Goal: Navigation & Orientation: Go to known website

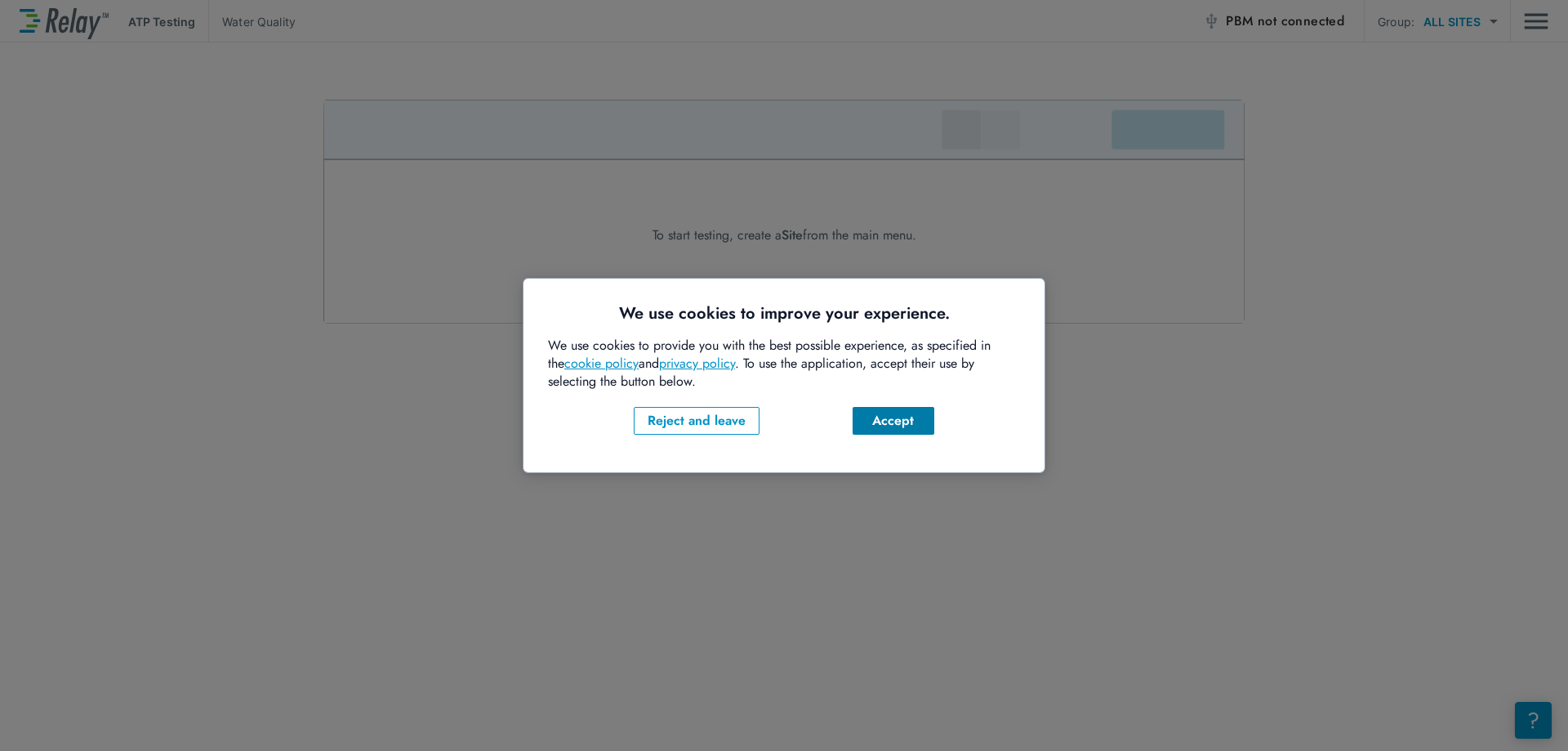
click at [898, 419] on div "Accept" at bounding box center [893, 421] width 55 height 20
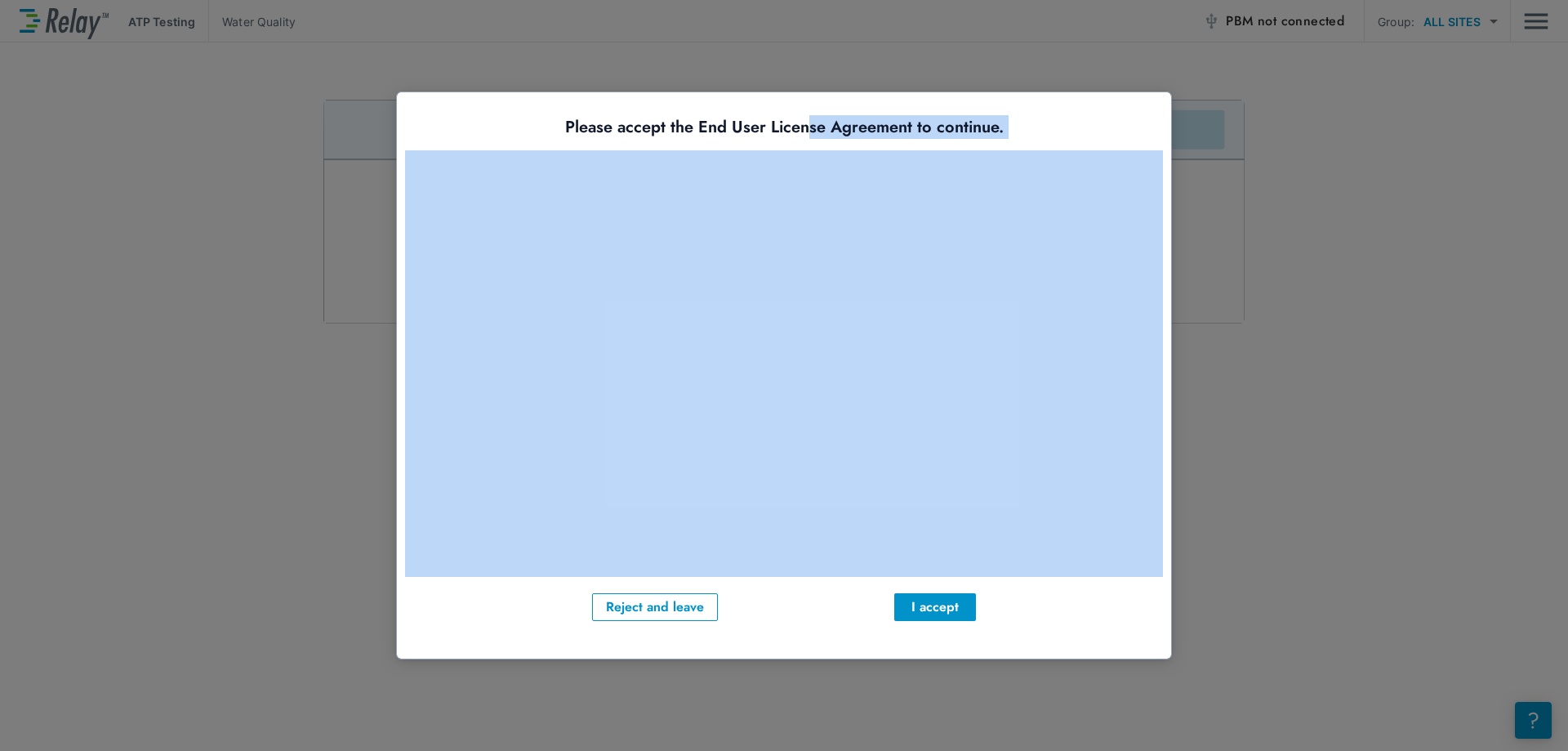
drag, startPoint x: 806, startPoint y: 96, endPoint x: 806, endPoint y: 184, distance: 88.0
click at [806, 184] on div "Please accept the End User License Agreement to continue. Reject and leave I ac…" at bounding box center [783, 375] width 774 height 566
click at [1073, 111] on div "Please accept the End User License Agreement to continue. Reject and leave I ac…" at bounding box center [783, 375] width 774 height 566
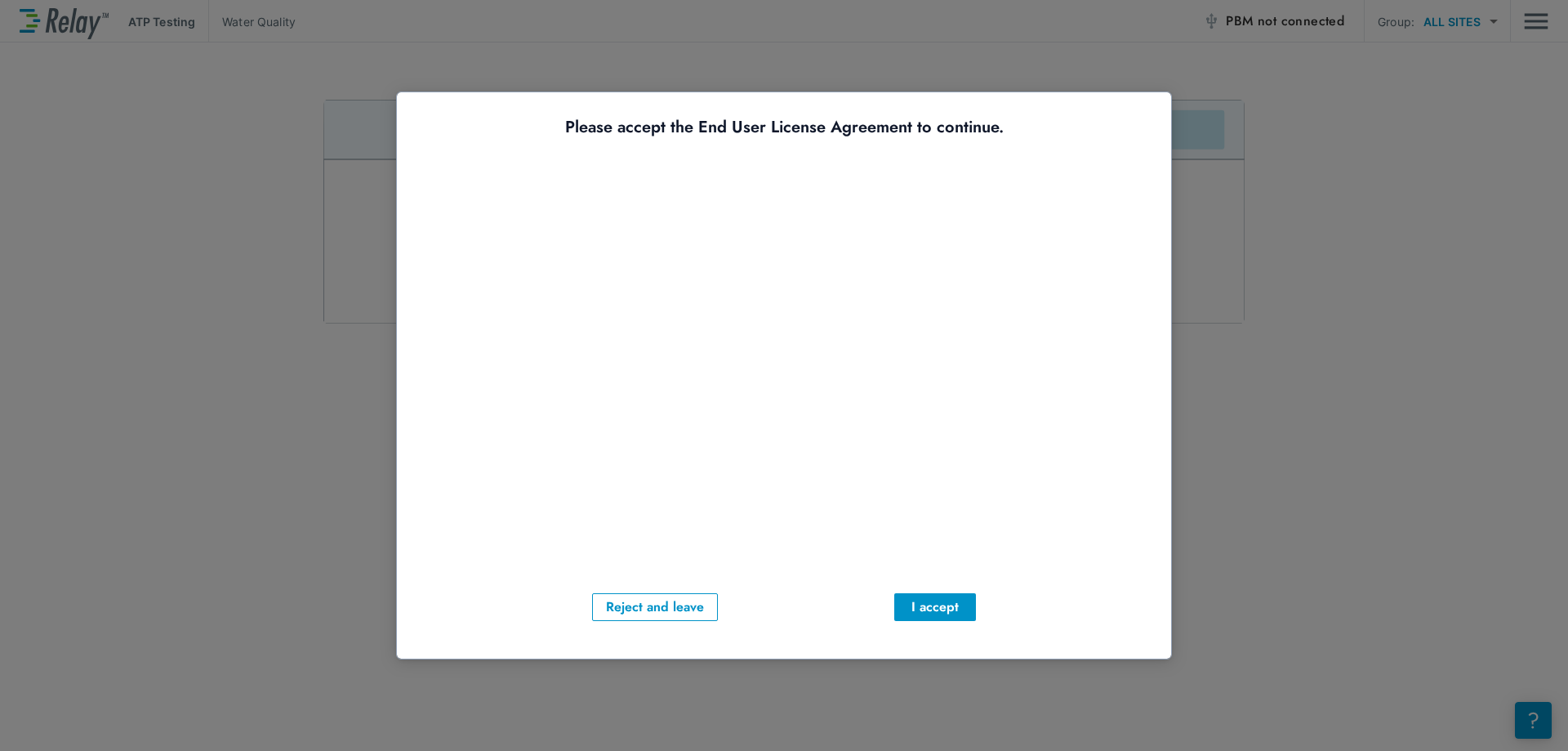
click at [1096, 111] on div "Please accept the End User License Agreement to continue. Reject and leave I ac…" at bounding box center [783, 375] width 774 height 566
click at [667, 606] on div "Reject and leave" at bounding box center [655, 607] width 98 height 20
click at [1133, 111] on div "Please accept the End User License Agreement to continue. Reject and leave I ac…" at bounding box center [783, 375] width 774 height 566
click at [1272, 198] on div at bounding box center [784, 375] width 1568 height 751
click at [1315, 478] on div at bounding box center [784, 375] width 1568 height 751
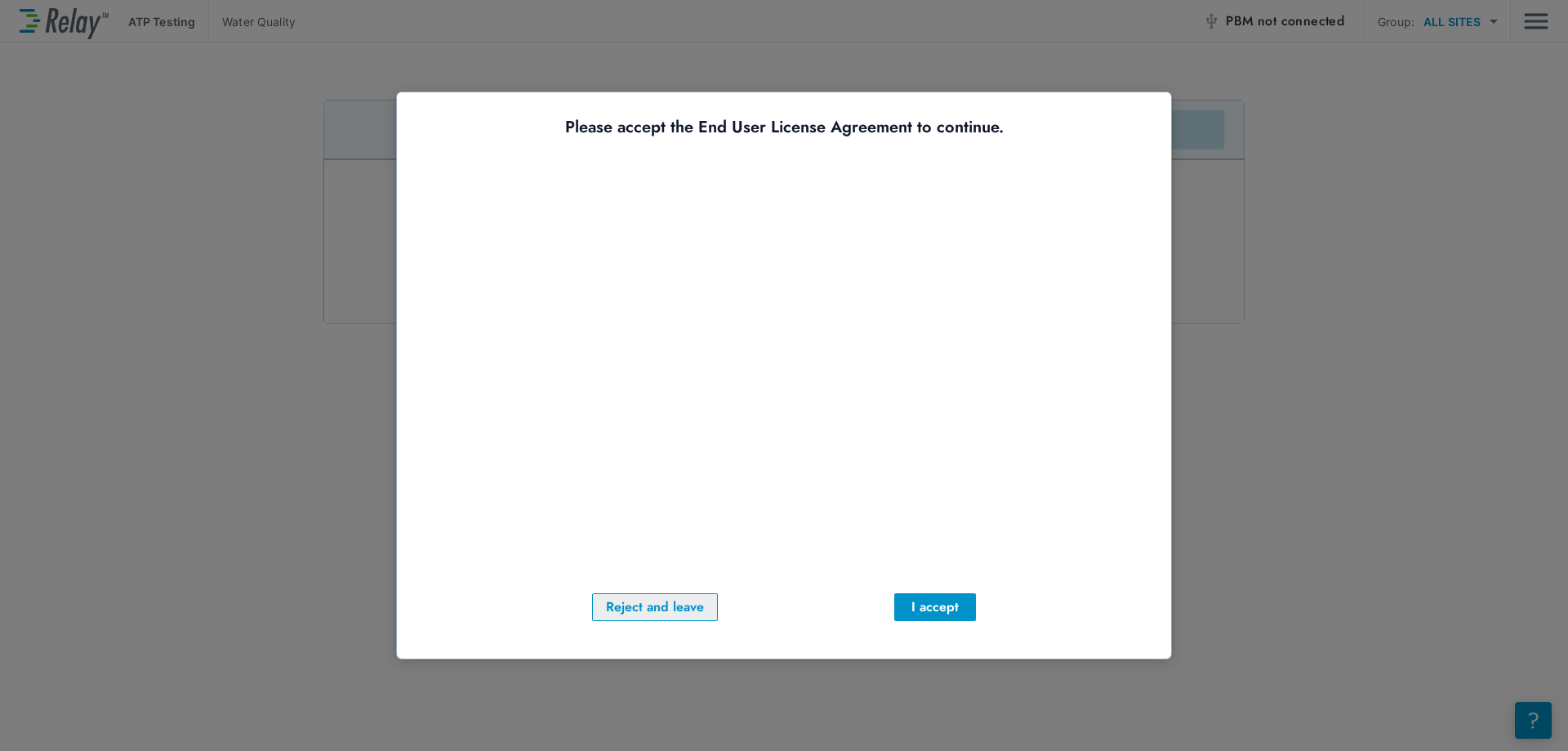
click at [622, 610] on div "Reject and leave" at bounding box center [655, 607] width 98 height 20
